Goal: Task Accomplishment & Management: Complete application form

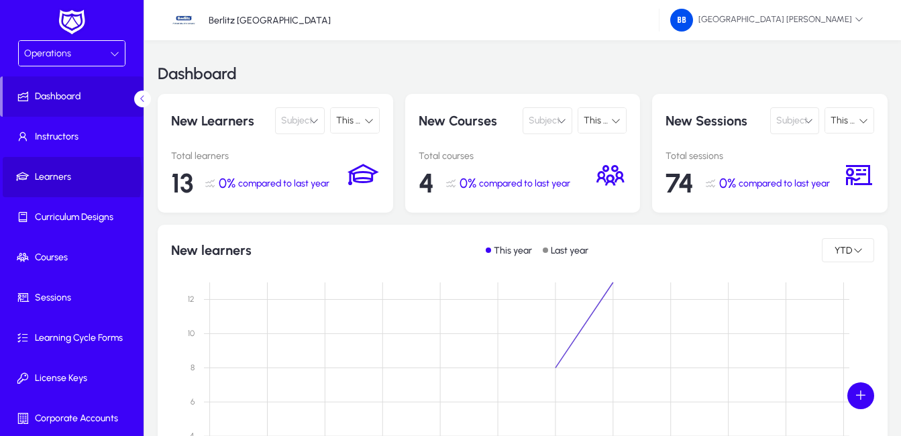
click at [54, 176] on span "Learners" at bounding box center [74, 176] width 143 height 13
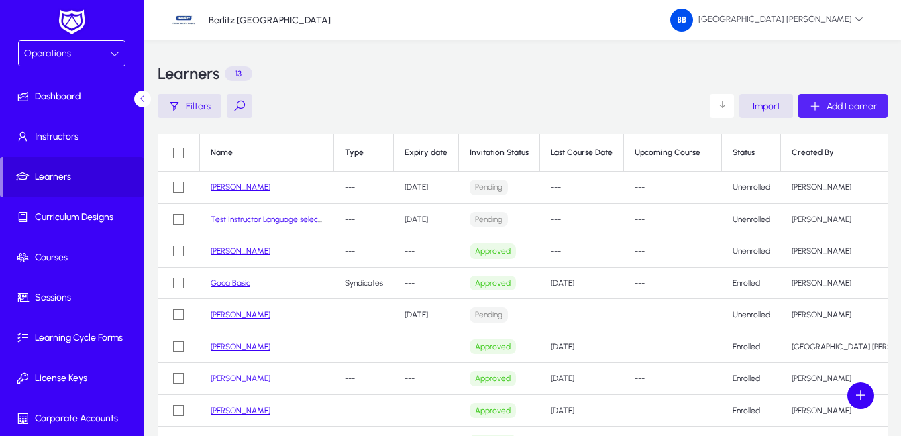
click at [834, 107] on span "Add Learner" at bounding box center [851, 106] width 50 height 11
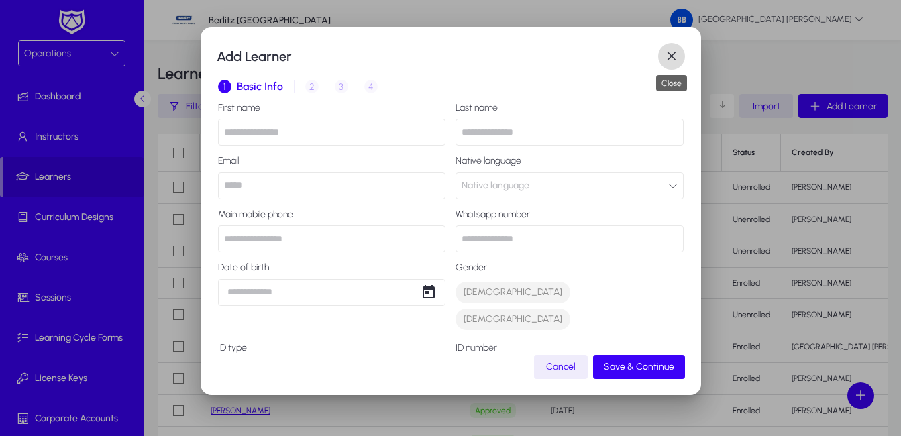
click at [675, 57] on span "button" at bounding box center [671, 56] width 27 height 27
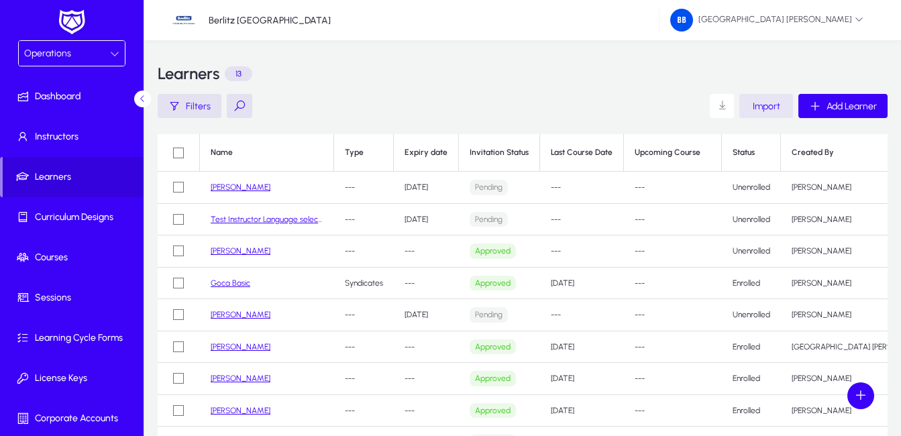
click at [764, 105] on span "Import" at bounding box center [765, 106] width 27 height 11
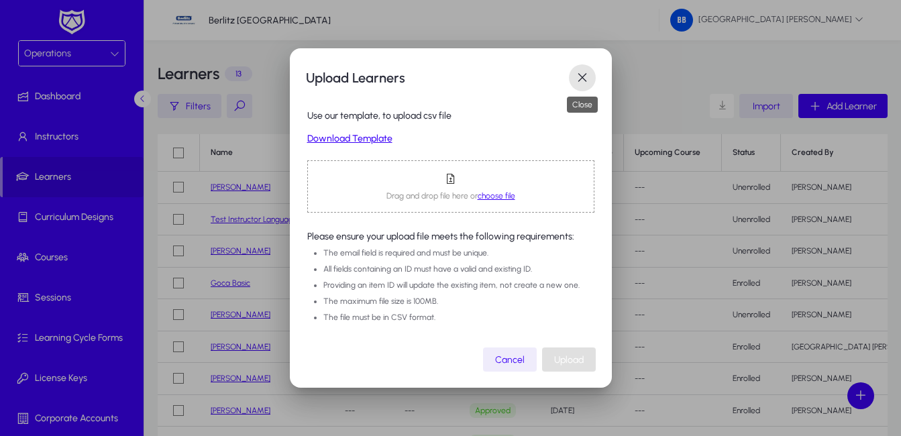
drag, startPoint x: 586, startPoint y: 72, endPoint x: 506, endPoint y: 190, distance: 143.0
click at [585, 72] on span "button" at bounding box center [582, 77] width 27 height 27
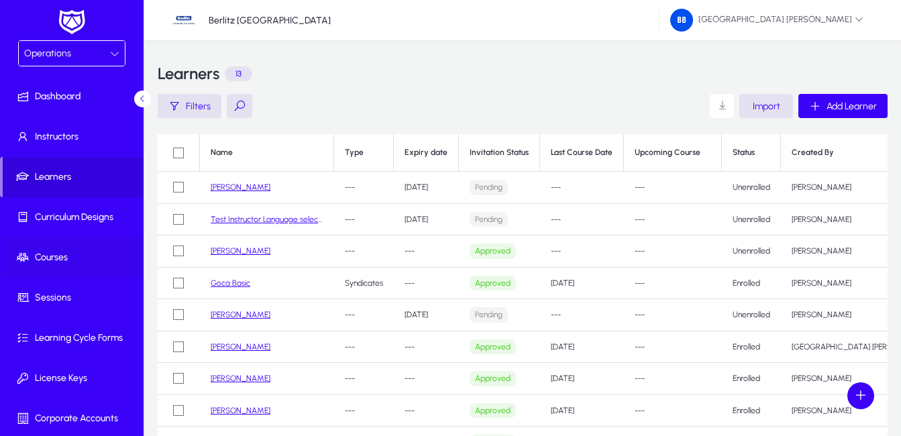
drag, startPoint x: 60, startPoint y: 260, endPoint x: 72, endPoint y: 260, distance: 12.8
click at [60, 260] on span "Courses" at bounding box center [74, 257] width 143 height 13
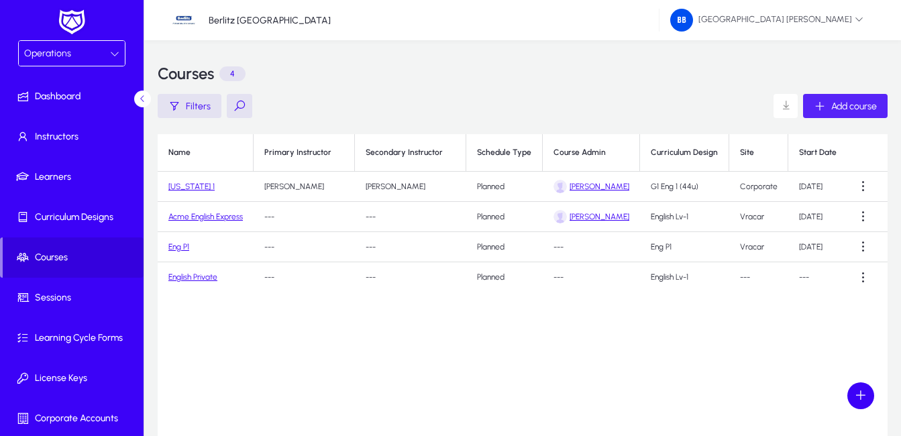
click at [869, 108] on span "Add course" at bounding box center [854, 106] width 46 height 11
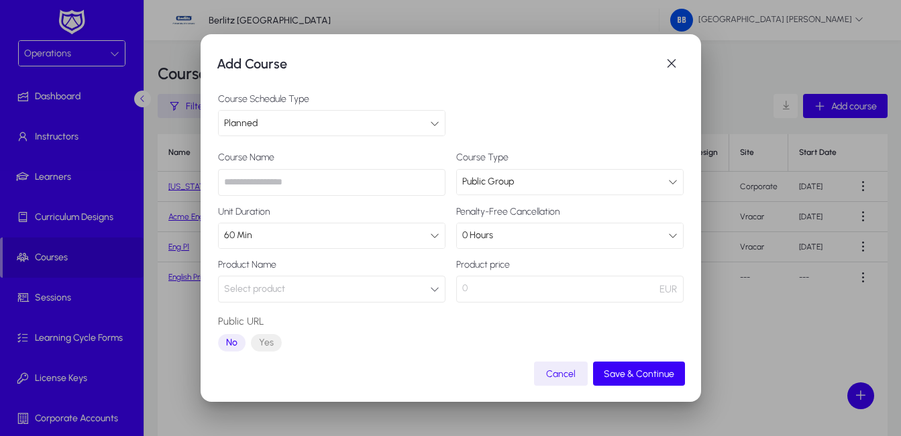
click at [343, 125] on div "Planned" at bounding box center [327, 123] width 206 height 17
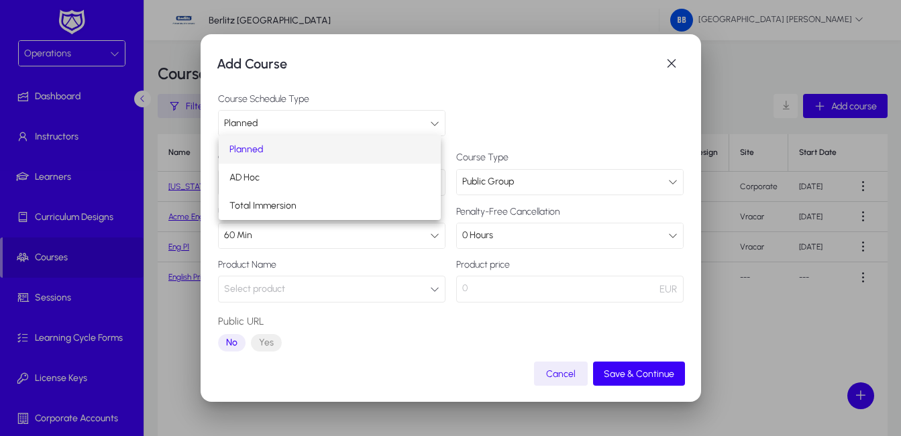
click at [332, 124] on div at bounding box center [450, 218] width 901 height 436
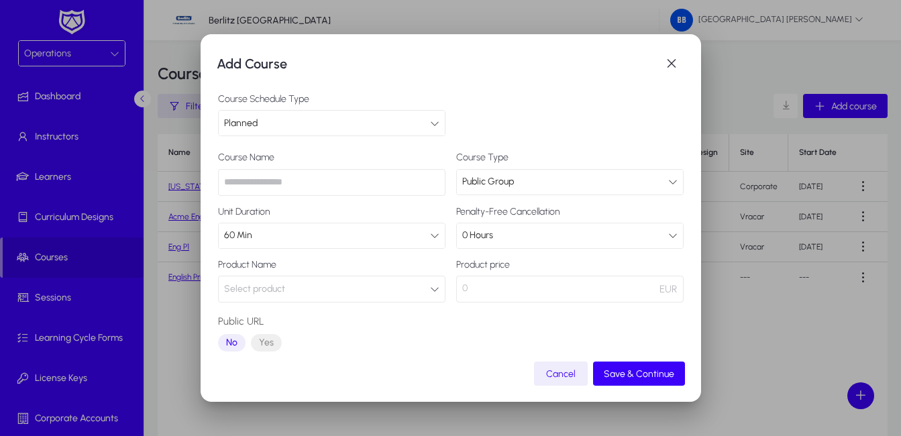
click at [332, 124] on div "Planned" at bounding box center [327, 123] width 206 height 17
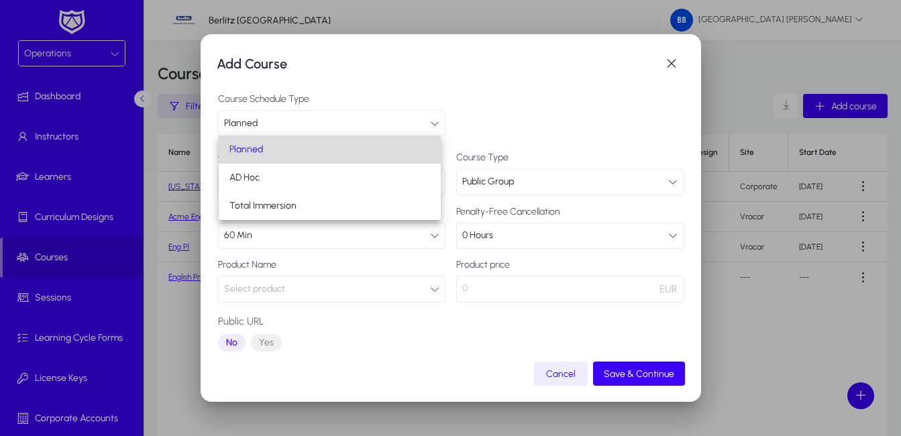
click at [337, 152] on mat-option "Planned" at bounding box center [330, 149] width 223 height 28
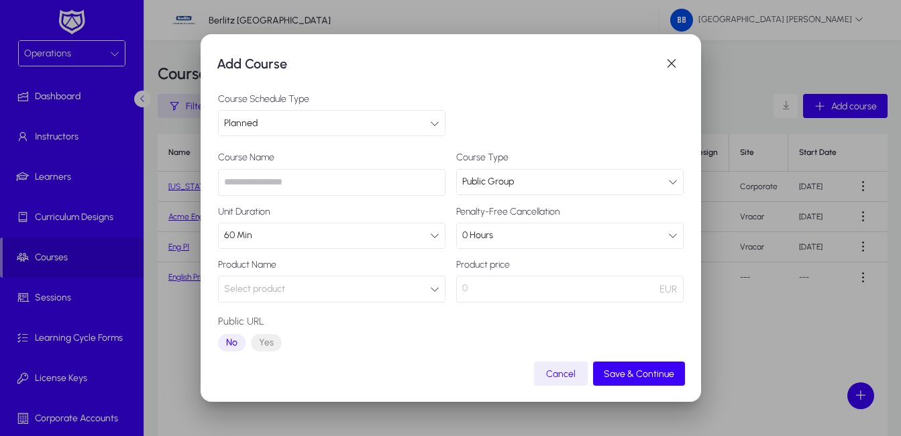
click at [298, 181] on input "text" at bounding box center [331, 182] width 227 height 27
type input "*"
type input "*********"
click at [430, 234] on icon at bounding box center [434, 235] width 9 height 9
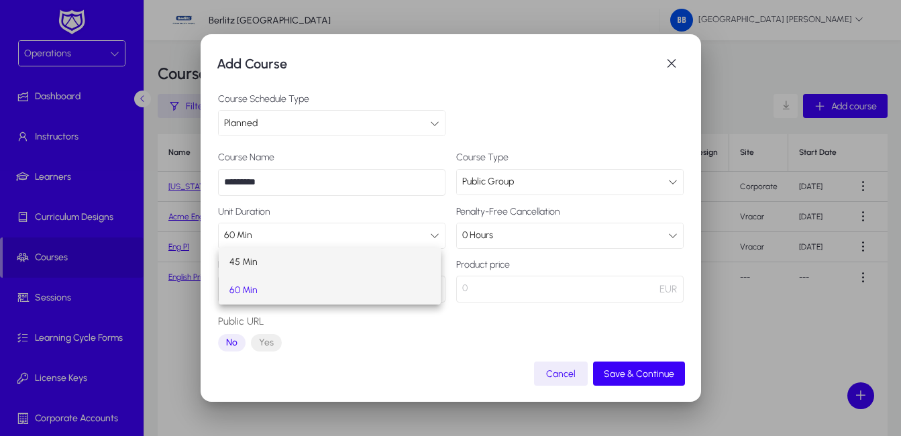
click at [319, 266] on mat-option "45 Min" at bounding box center [330, 262] width 223 height 28
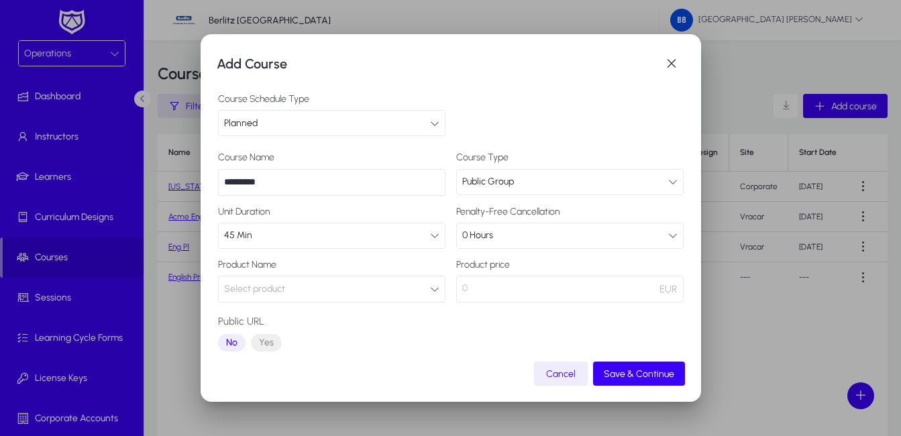
click at [290, 289] on button "Select product" at bounding box center [331, 289] width 227 height 27
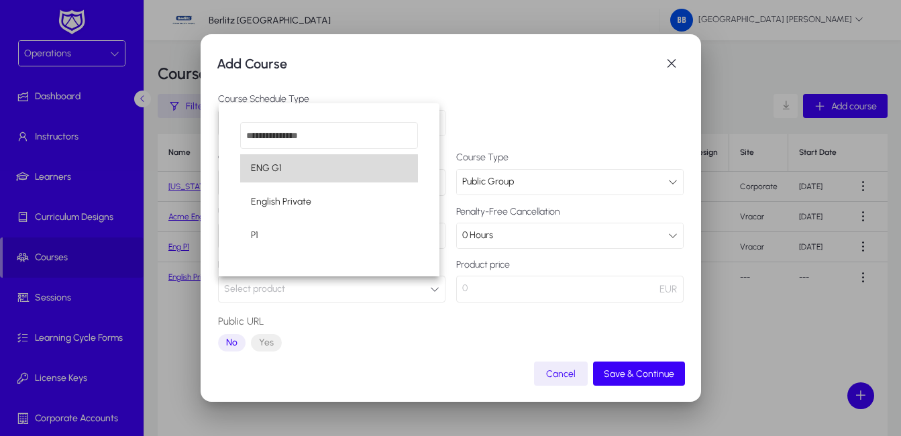
click at [285, 169] on mat-option "ENG G1" at bounding box center [329, 168] width 178 height 28
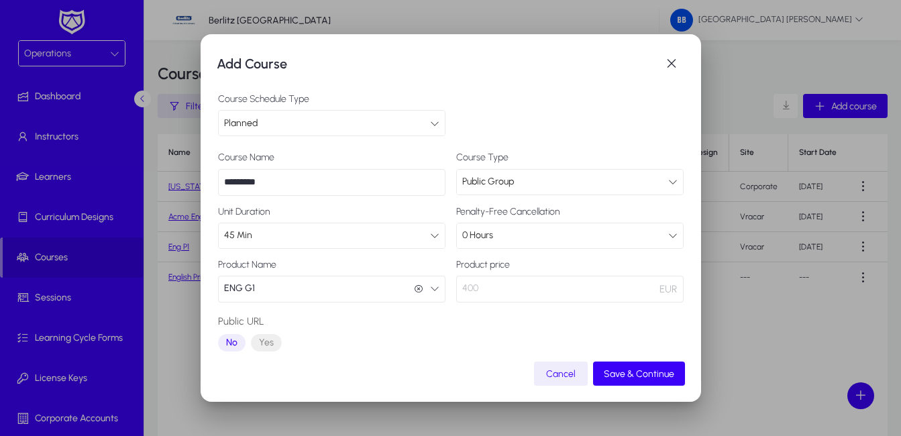
click at [621, 288] on p "400" at bounding box center [569, 289] width 227 height 27
click at [547, 238] on div "0 Hours" at bounding box center [565, 235] width 206 height 17
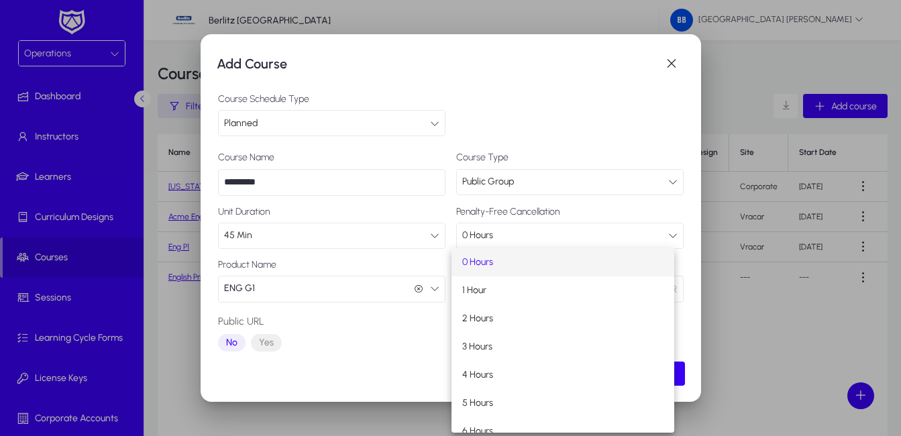
click at [524, 265] on mat-option "0 Hours" at bounding box center [562, 262] width 223 height 28
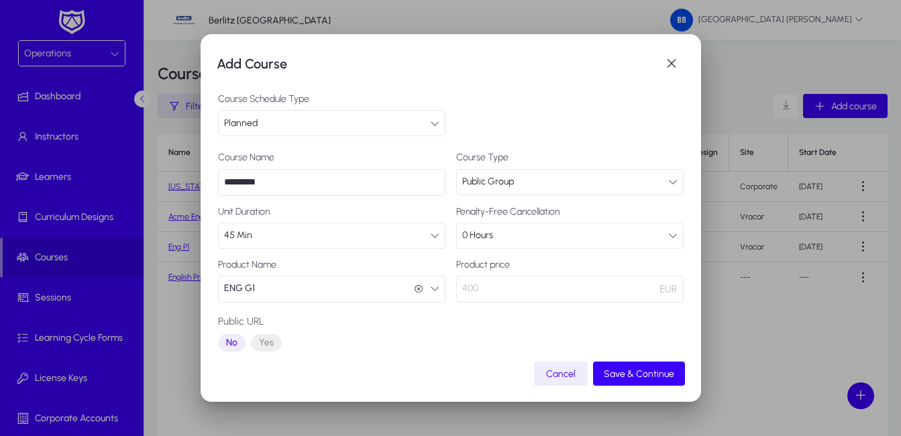
click at [515, 292] on p "400" at bounding box center [569, 289] width 227 height 27
click at [512, 289] on p "400" at bounding box center [569, 289] width 227 height 27
click at [560, 186] on div "Public Group" at bounding box center [565, 181] width 206 height 17
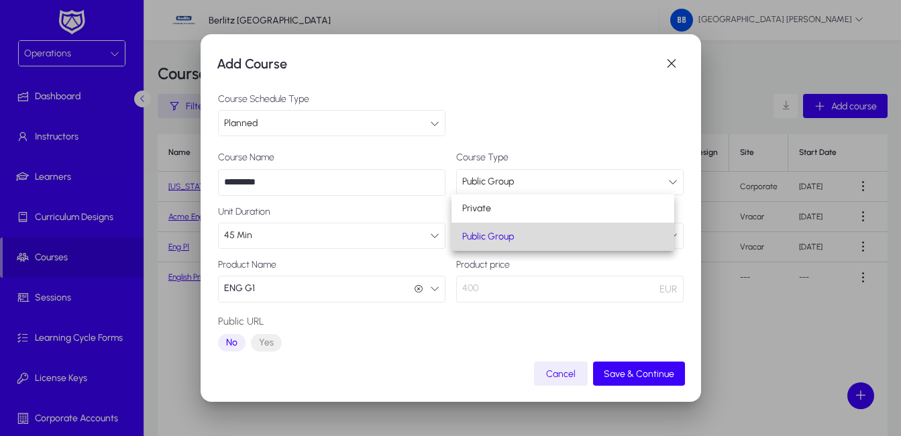
click at [530, 244] on mat-option "Public Group" at bounding box center [562, 237] width 223 height 28
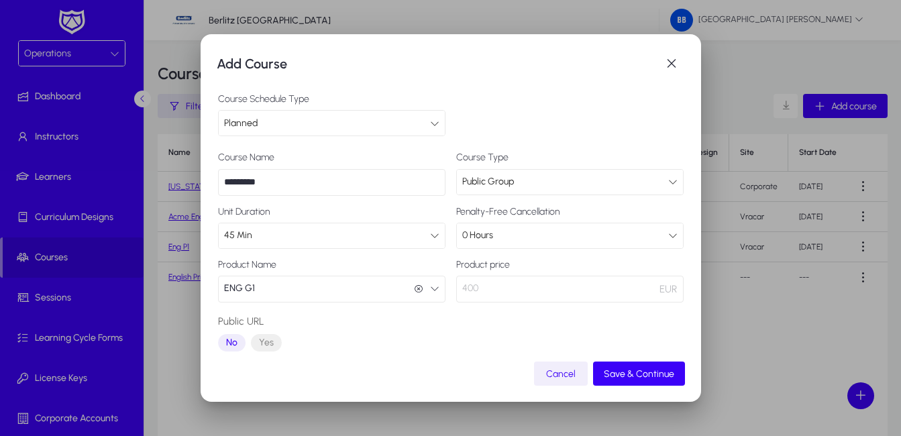
drag, startPoint x: 566, startPoint y: 376, endPoint x: 274, endPoint y: 211, distance: 335.7
click at [566, 375] on span "Cancel" at bounding box center [561, 373] width 30 height 11
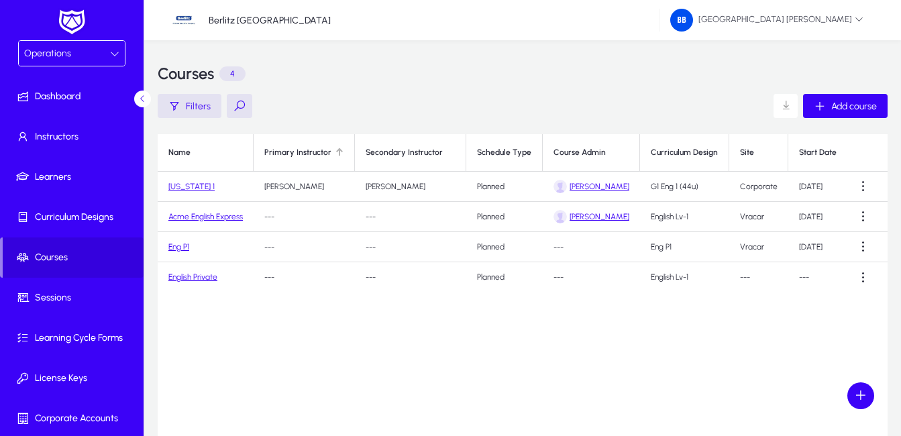
click at [290, 147] on th "Primary Instructor" at bounding box center [303, 153] width 101 height 38
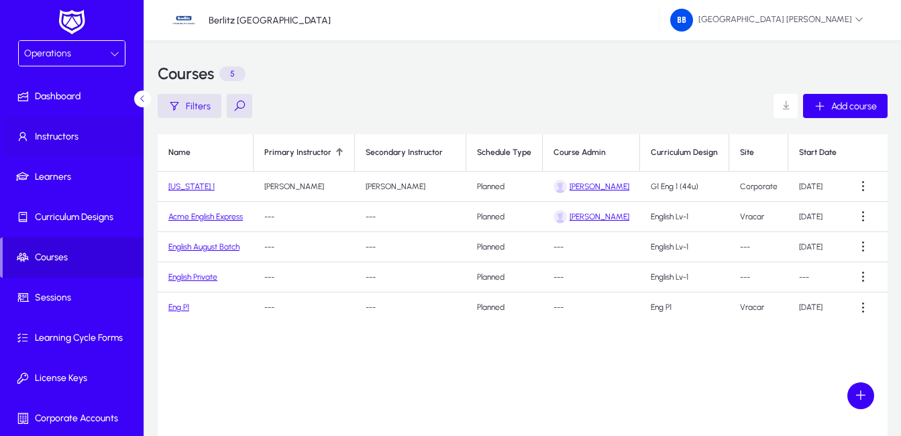
click at [70, 135] on span "Instructors" at bounding box center [74, 136] width 143 height 13
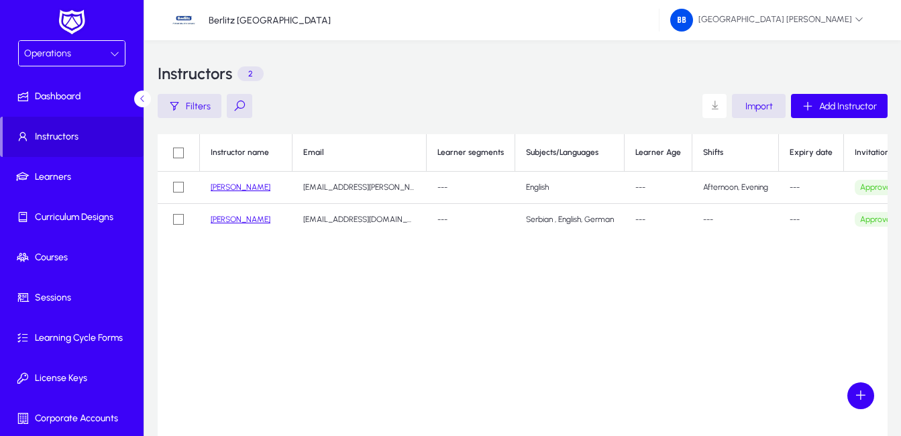
click at [216, 188] on link "[PERSON_NAME]" at bounding box center [241, 186] width 60 height 9
